Goal: Information Seeking & Learning: Understand process/instructions

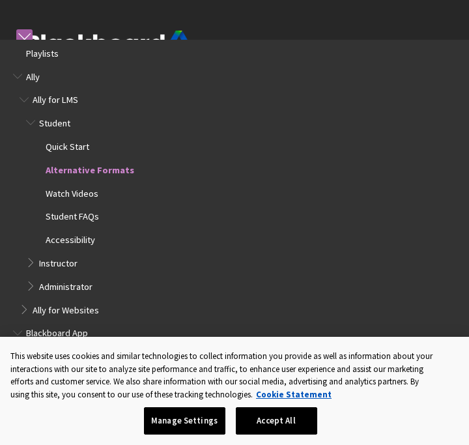
click at [222, 27] on div "Help Center English عربية Català Cymraeg Deutsch Español Suomi Français עברית I…" at bounding box center [234, 92] width 469 height 184
click at [279, 424] on button "Accept All" at bounding box center [276, 420] width 81 height 27
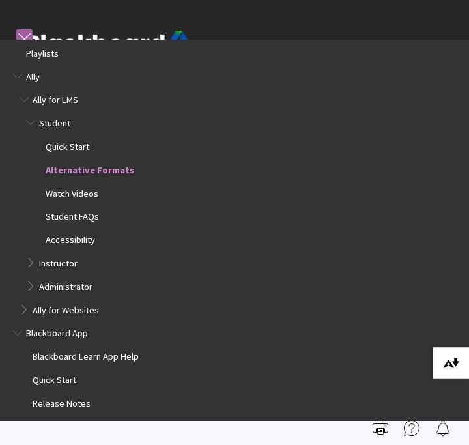
click at [460, 361] on button "Download alternative formats ..." at bounding box center [451, 362] width 36 height 31
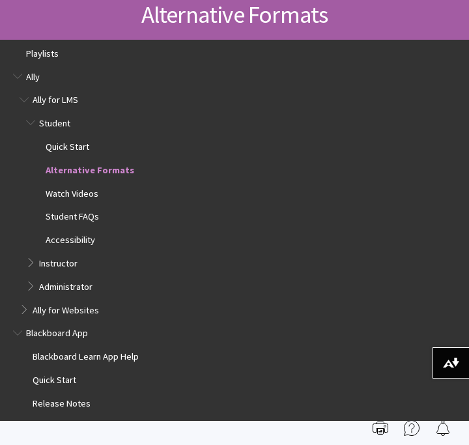
click at [103, 167] on span "Alternative Formats" at bounding box center [90, 168] width 89 height 15
